Goal: Task Accomplishment & Management: Use online tool/utility

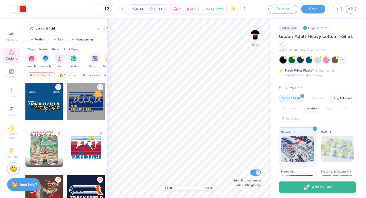
scroll to position [4, 0]
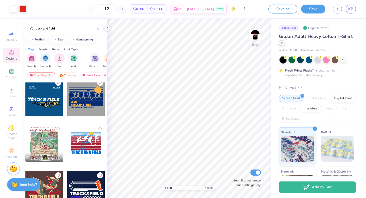
click at [281, 43] on icon at bounding box center [282, 43] width 3 height 3
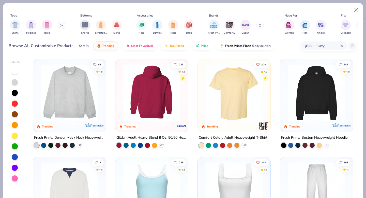
click at [154, 92] on img at bounding box center [152, 92] width 63 height 57
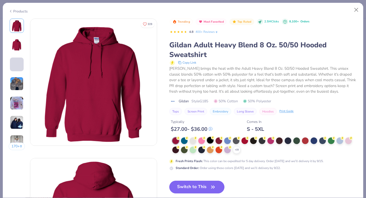
click at [211, 139] on div at bounding box center [210, 140] width 7 height 7
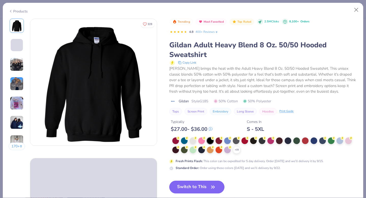
click at [208, 187] on button "Switch to This" at bounding box center [196, 187] width 55 height 13
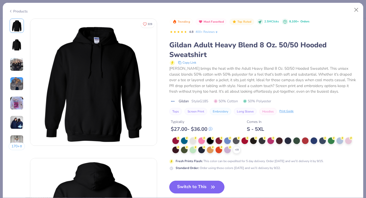
click at [205, 185] on button "Switch to This" at bounding box center [196, 187] width 55 height 13
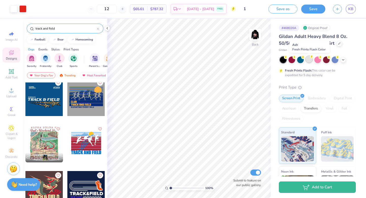
click at [311, 62] on div at bounding box center [309, 59] width 7 height 7
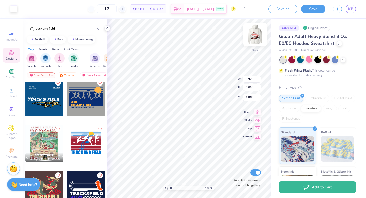
click at [255, 37] on img at bounding box center [255, 34] width 20 height 20
click at [255, 37] on img at bounding box center [255, 35] width 10 height 10
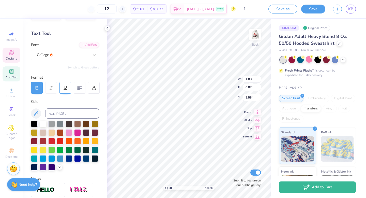
scroll to position [98, 0]
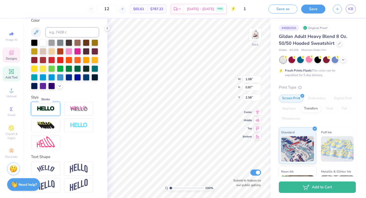
click at [52, 111] on img at bounding box center [46, 109] width 18 height 6
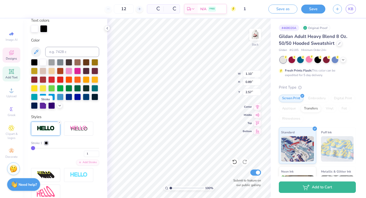
type input "1.10"
type input "0.89"
type input "2.57"
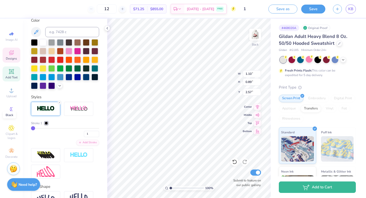
click at [46, 123] on div at bounding box center [46, 123] width 3 height 3
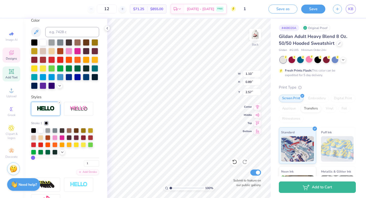
type input "1.08"
type input "0.87"
type input "1.47"
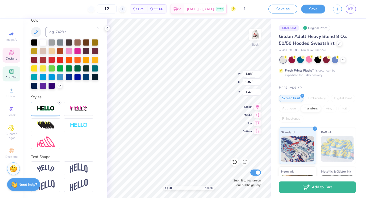
type input "1.10"
type input "0.89"
click at [76, 94] on div "Styles" at bounding box center [65, 97] width 68 height 6
click at [49, 112] on div at bounding box center [45, 109] width 29 height 14
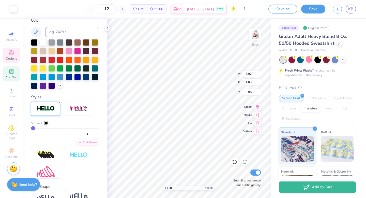
type input "19"
click at [45, 128] on input "range" at bounding box center [65, 128] width 68 height 1
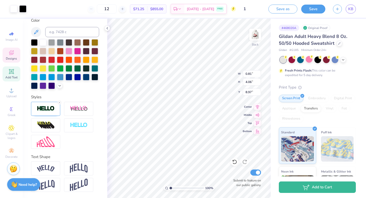
type input "0.83"
type input "4.07"
type input "8.96"
click at [57, 112] on div at bounding box center [45, 109] width 29 height 14
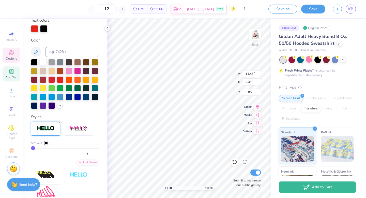
type input "11.45"
type input "2.41"
type input "3.85"
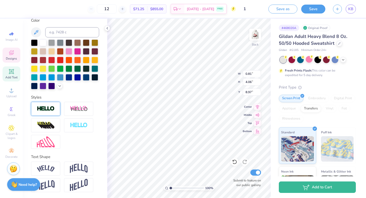
click at [53, 108] on img at bounding box center [46, 109] width 18 height 6
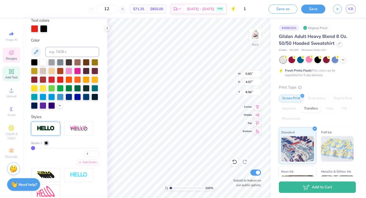
type input "0.83"
type input "4.07"
type input "8.96"
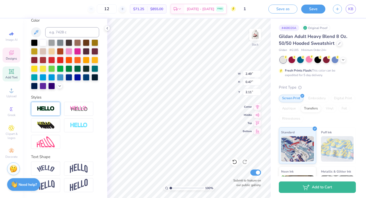
click at [49, 107] on img at bounding box center [46, 109] width 18 height 6
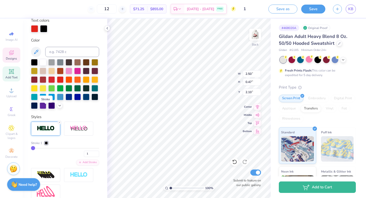
type input "2.50"
type input "2.10"
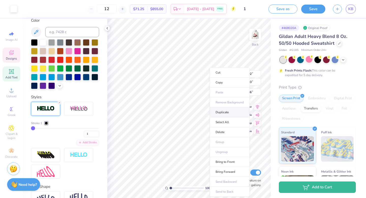
click at [227, 113] on li "Duplicate" at bounding box center [230, 112] width 40 height 10
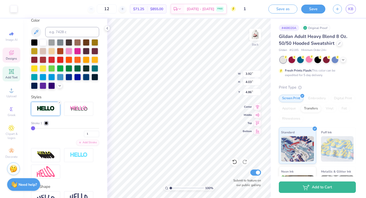
type input "4.86"
type input "4.05"
type input "4.16"
click at [36, 45] on div at bounding box center [34, 42] width 7 height 7
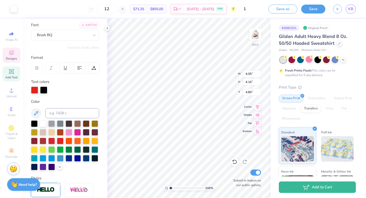
scroll to position [42, 0]
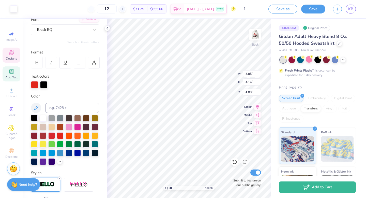
click at [35, 115] on div at bounding box center [34, 117] width 7 height 7
type input "7.25"
click at [45, 85] on div at bounding box center [43, 84] width 7 height 7
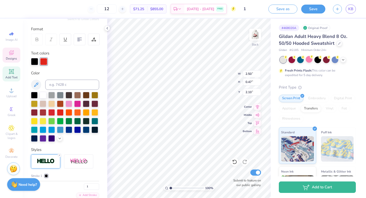
scroll to position [75, 0]
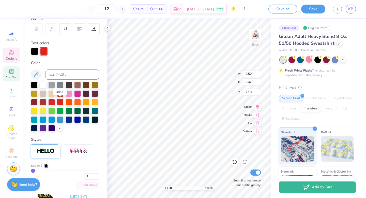
click at [60, 103] on div at bounding box center [60, 101] width 7 height 7
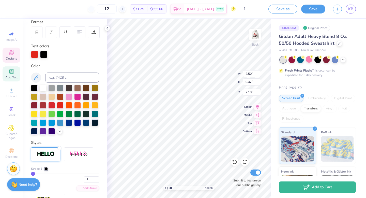
scroll to position [94, 0]
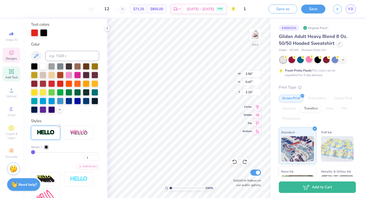
click at [60, 127] on icon at bounding box center [59, 126] width 3 height 3
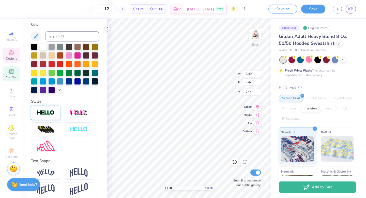
type input "2.49"
type input "2.11"
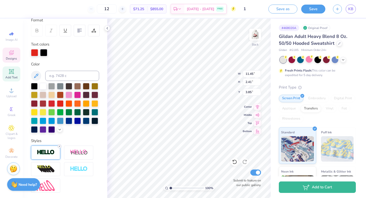
click at [60, 146] on line at bounding box center [60, 146] width 2 height 2
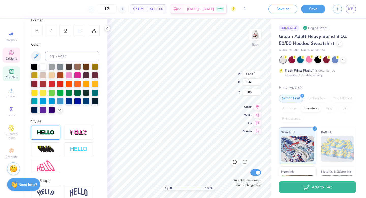
type input "11.41"
type input "2.37"
type input "3.86"
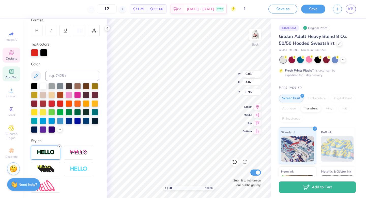
click at [60, 146] on icon at bounding box center [59, 146] width 3 height 3
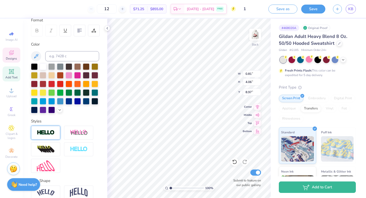
type input "0.81"
type input "4.06"
type input "8.97"
click at [56, 134] on div at bounding box center [45, 133] width 29 height 14
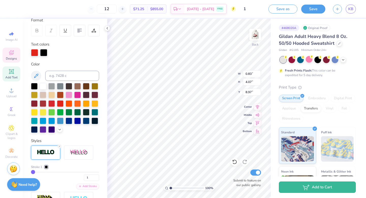
type input "0.83"
type input "4.07"
type input "8.97"
type input "11.45"
type input "2.41"
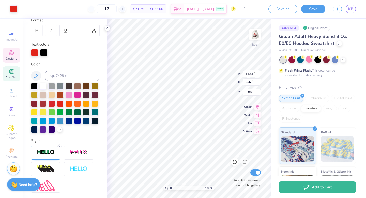
type input "3.85"
click at [60, 146] on icon at bounding box center [59, 146] width 3 height 3
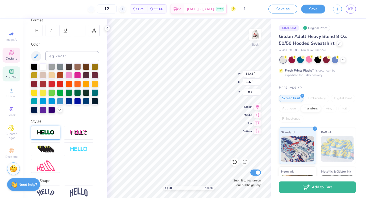
type input "11.41"
type input "2.37"
type input "3.88"
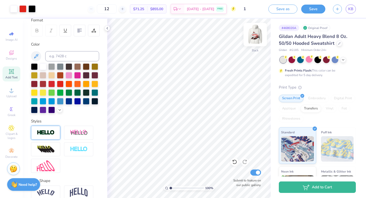
click at [256, 35] on img at bounding box center [255, 34] width 20 height 20
click at [259, 36] on img at bounding box center [255, 34] width 20 height 20
click at [107, 28] on icon at bounding box center [107, 28] width 4 height 4
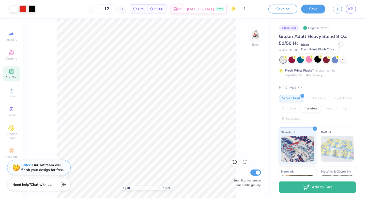
click at [318, 61] on div at bounding box center [318, 59] width 7 height 7
click at [252, 38] on img at bounding box center [255, 34] width 20 height 20
click at [309, 58] on div at bounding box center [309, 59] width 7 height 7
click at [319, 61] on div at bounding box center [318, 59] width 7 height 7
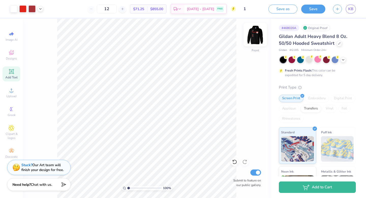
click at [257, 34] on img at bounding box center [255, 34] width 20 height 20
click at [258, 35] on img at bounding box center [255, 34] width 20 height 20
